Goal: Transaction & Acquisition: Purchase product/service

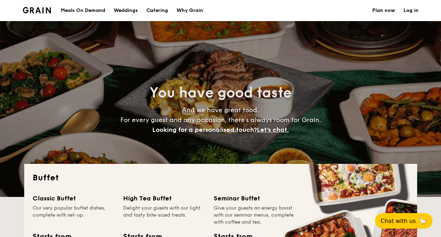
select select
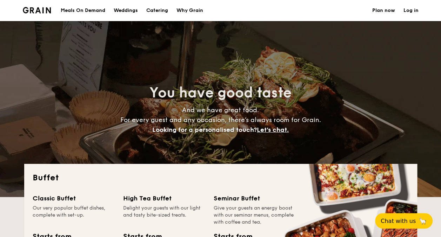
scroll to position [140, 0]
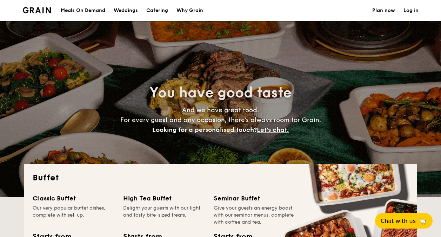
select select
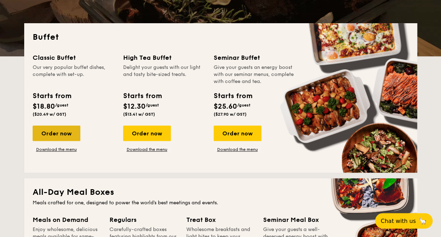
click at [53, 133] on div "Order now" at bounding box center [57, 132] width 48 height 15
